Goal: Information Seeking & Learning: Check status

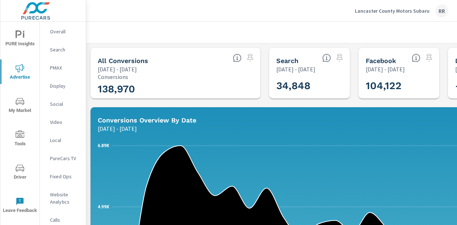
scroll to position [181, 0]
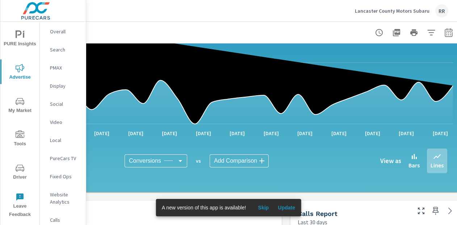
scroll to position [144, 171]
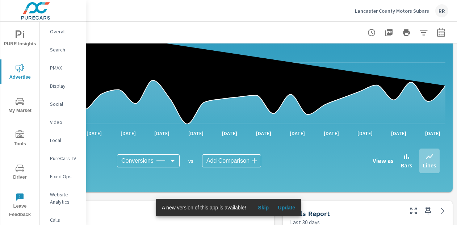
click at [439, 86] on icon at bounding box center [195, 62] width 499 height 122
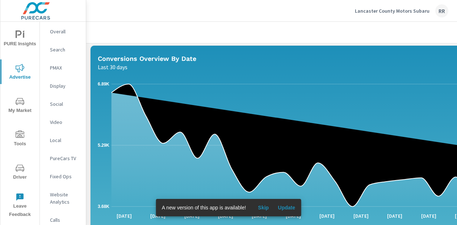
scroll to position [61, 0]
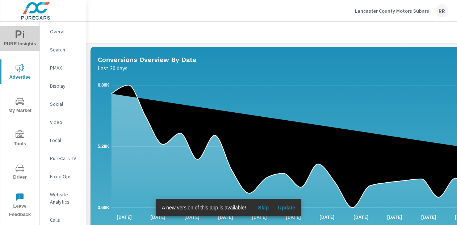
click at [18, 38] on icon "nav menu" at bounding box center [20, 34] width 9 height 9
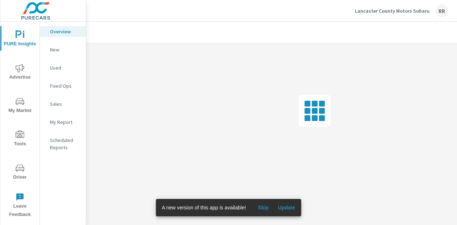
click at [265, 207] on span "Skip" at bounding box center [263, 207] width 17 height 7
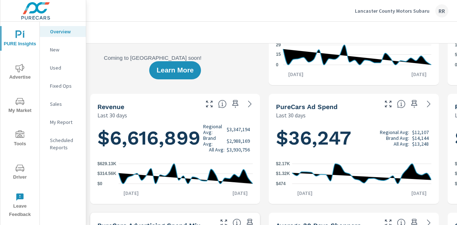
scroll to position [0, 0]
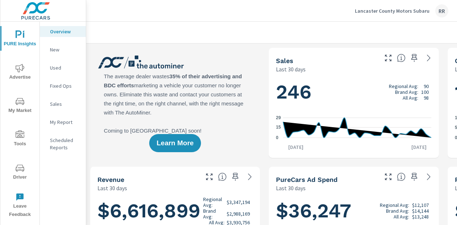
click at [24, 73] on span "Advertise" at bounding box center [20, 73] width 35 height 18
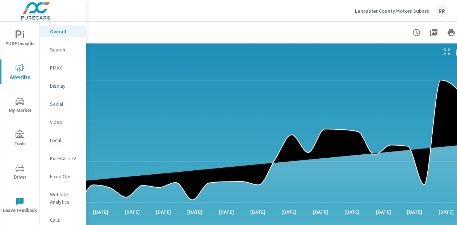
scroll to position [541, 171]
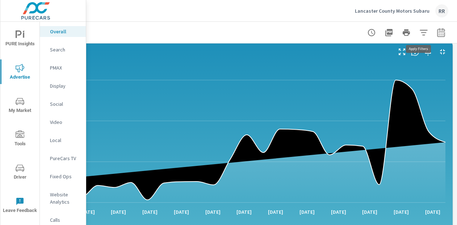
click at [421, 33] on icon "button" at bounding box center [424, 32] width 9 height 9
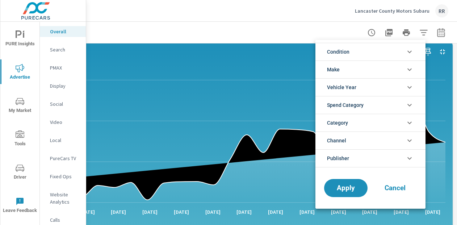
click at [418, 31] on div at bounding box center [228, 112] width 457 height 225
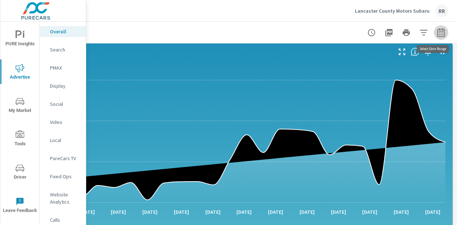
click at [439, 34] on icon "button" at bounding box center [441, 33] width 5 height 3
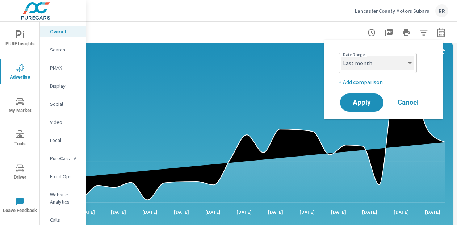
click at [399, 64] on select "Custom [DATE] Last week Last 7 days Last 14 days Last 30 days Last 45 days Last…" at bounding box center [378, 63] width 72 height 14
click at [342, 56] on select "Custom [DATE] Last week Last 7 days Last 14 days Last 30 days Last 45 days Last…" at bounding box center [378, 63] width 72 height 14
select select "Month to date"
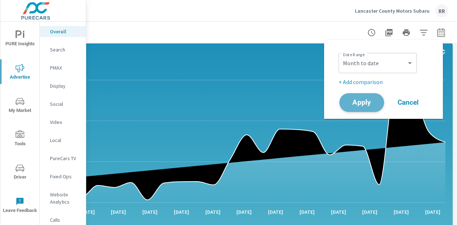
click at [369, 105] on span "Apply" at bounding box center [362, 102] width 30 height 7
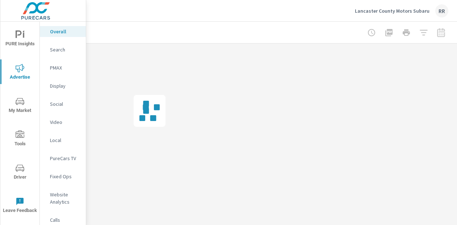
scroll to position [0, 165]
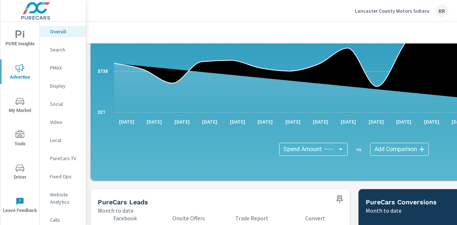
scroll to position [630, 0]
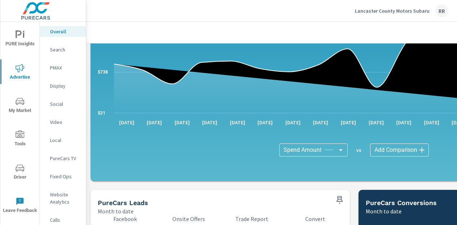
click at [341, 150] on body "PURE Insights Advertise My Market Tools Driver Leave Feedback Overall Search PM…" at bounding box center [228, 112] width 457 height 225
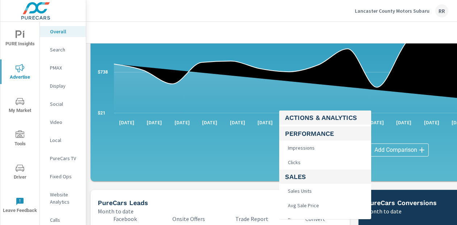
scroll to position [264, 0]
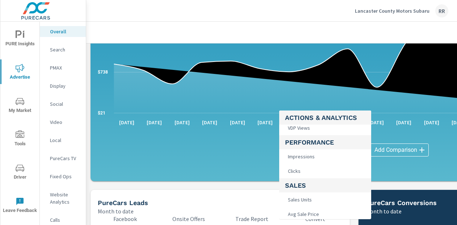
click at [309, 157] on span "Impressions" at bounding box center [300, 156] width 31 height 10
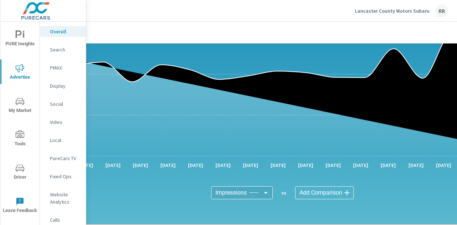
scroll to position [588, 70]
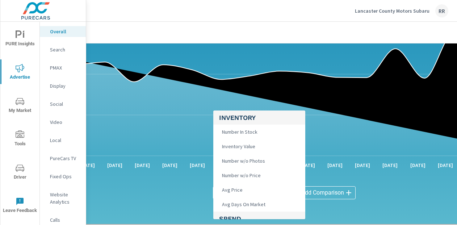
click at [257, 193] on body "PURE Insights Advertise My Market Tools Driver Leave Feedback Overall Search PM…" at bounding box center [228, 112] width 457 height 225
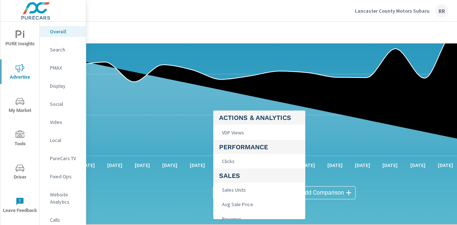
scroll to position [272, 0]
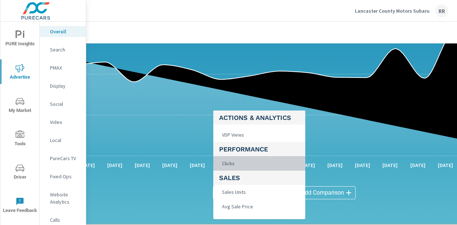
click at [228, 161] on span "Clicks" at bounding box center [227, 163] width 17 height 10
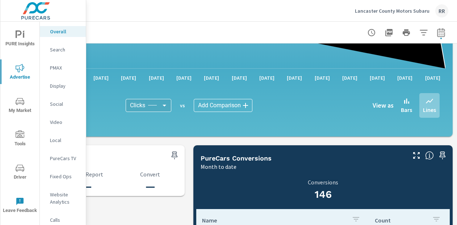
scroll to position [675, 171]
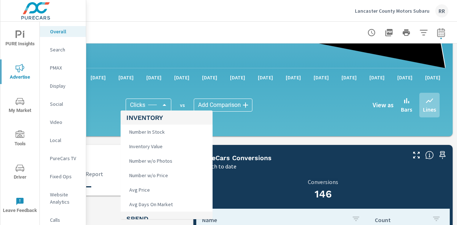
click at [162, 105] on body "PURE Insights Advertise My Market Tools Driver Leave Feedback Overall Search PM…" at bounding box center [228, 112] width 457 height 225
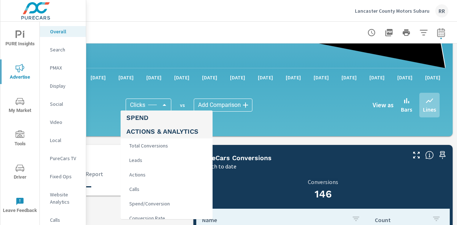
scroll to position [133, 0]
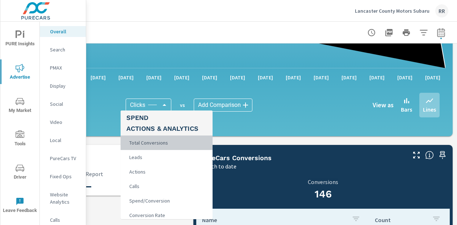
click at [167, 142] on span "Total Conversions" at bounding box center [147, 143] width 43 height 10
type input "Total Conversions"
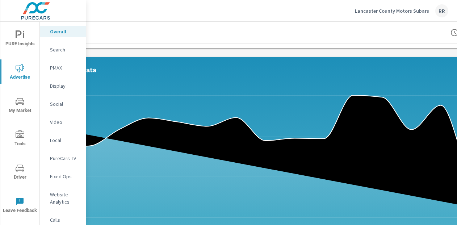
scroll to position [526, 171]
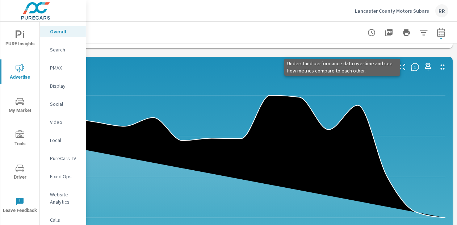
click at [411, 68] on icon at bounding box center [415, 67] width 9 height 9
click at [411, 66] on icon at bounding box center [415, 67] width 9 height 9
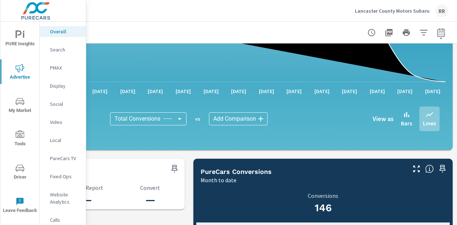
scroll to position [661, 170]
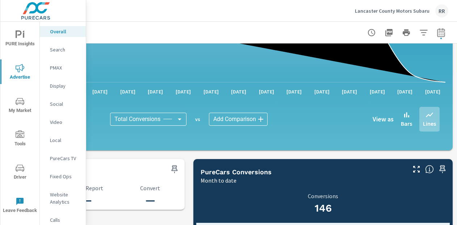
click at [55, 48] on p "Search" at bounding box center [65, 49] width 30 height 7
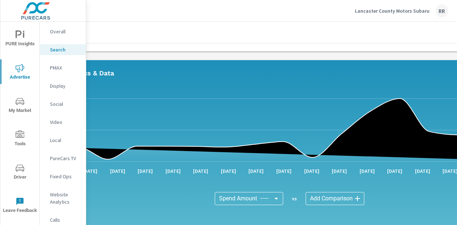
scroll to position [353, 64]
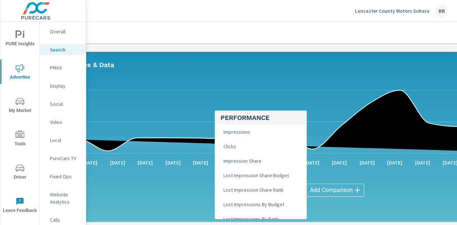
click at [269, 187] on body "PURE Insights Advertise My Market Tools Driver Leave Feedback Overall Search PM…" at bounding box center [228, 112] width 457 height 225
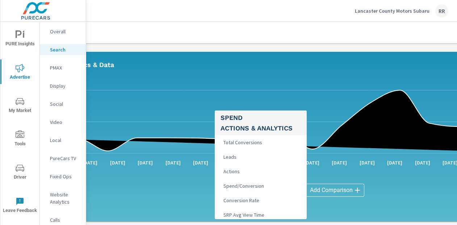
scroll to position [159, 0]
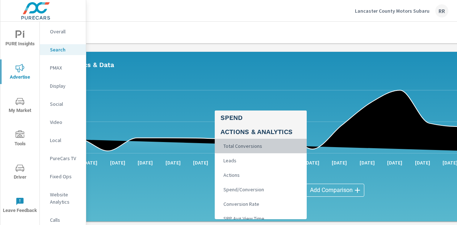
click at [247, 146] on span "Total Conversions" at bounding box center [242, 146] width 43 height 10
type input "Total Conversions"
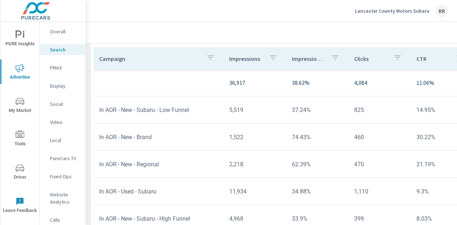
scroll to position [563, 2]
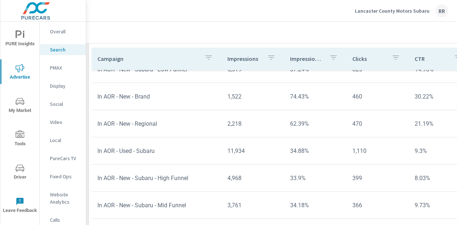
scroll to position [42, 0]
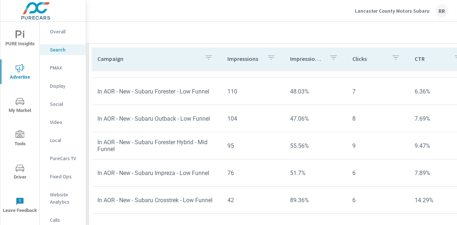
scroll to position [374, 0]
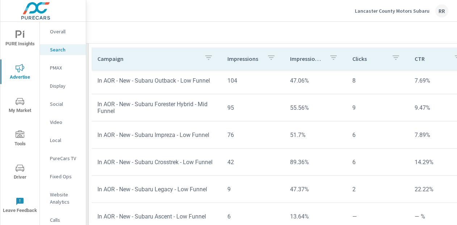
scroll to position [412, 0]
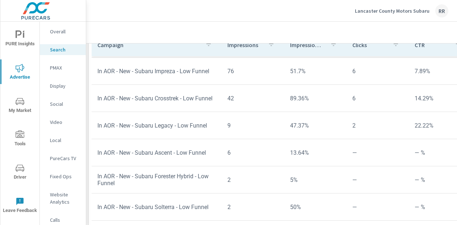
scroll to position [596, 2]
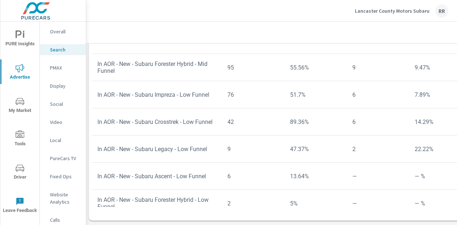
scroll to position [392, 0]
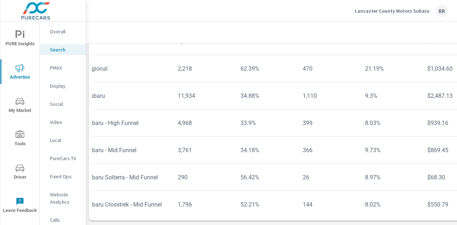
scroll to position [67, 50]
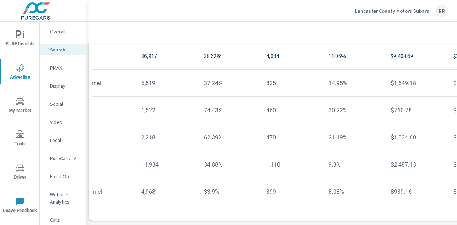
scroll to position [0, 100]
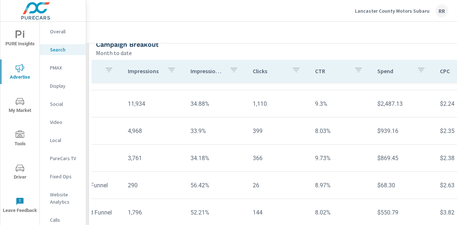
scroll to position [556, 2]
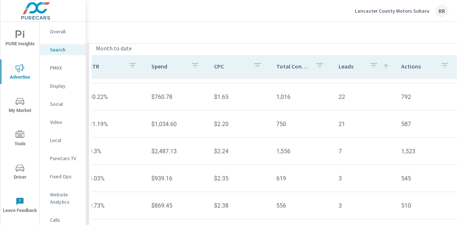
scroll to position [49, 191]
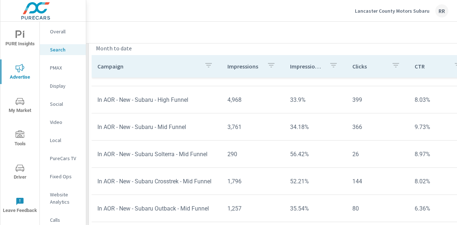
scroll to position [128, 0]
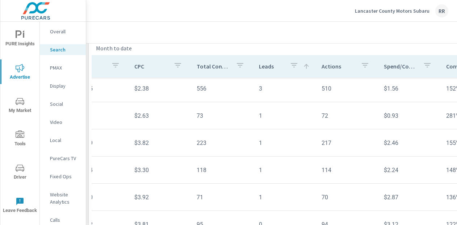
scroll to position [166, 414]
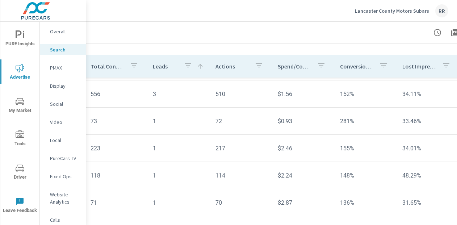
scroll to position [161, 414]
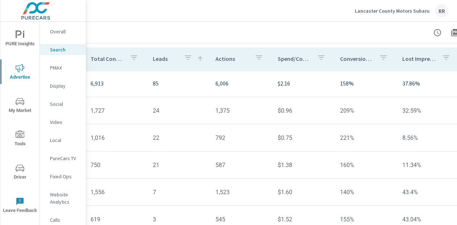
scroll to position [564, 99]
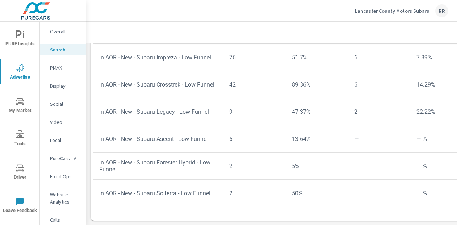
scroll to position [596, 0]
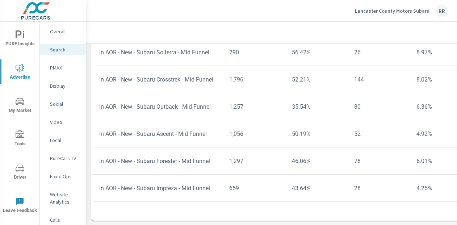
scroll to position [179, 0]
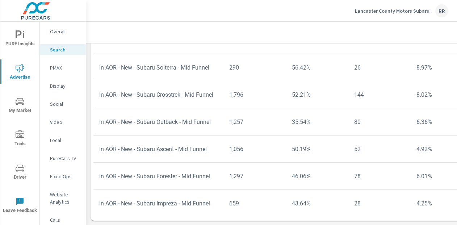
scroll to position [0, 1]
